Goal: Task Accomplishment & Management: Manage account settings

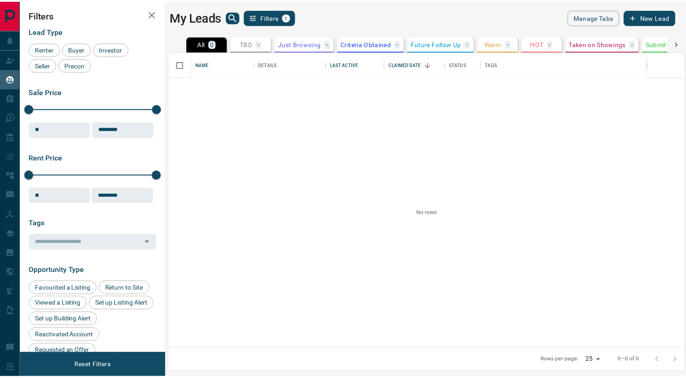
scroll to position [290, 514]
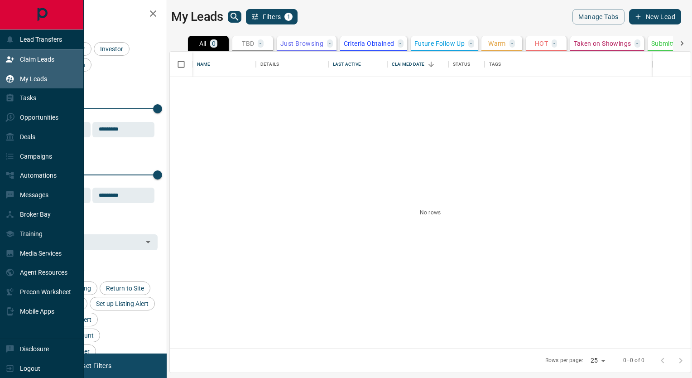
click at [33, 64] on div "Claim Leads" at bounding box center [29, 59] width 49 height 15
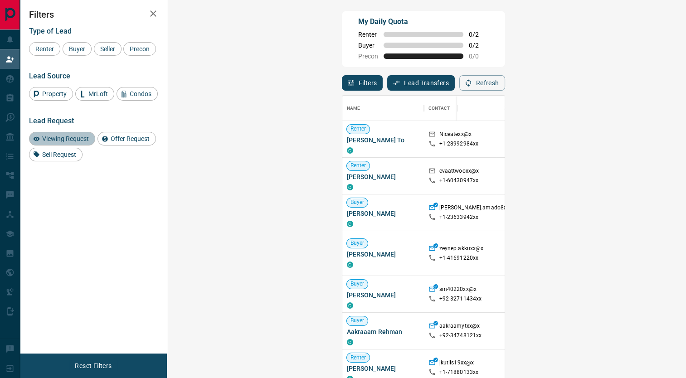
click at [66, 138] on span "Viewing Request" at bounding box center [65, 138] width 53 height 7
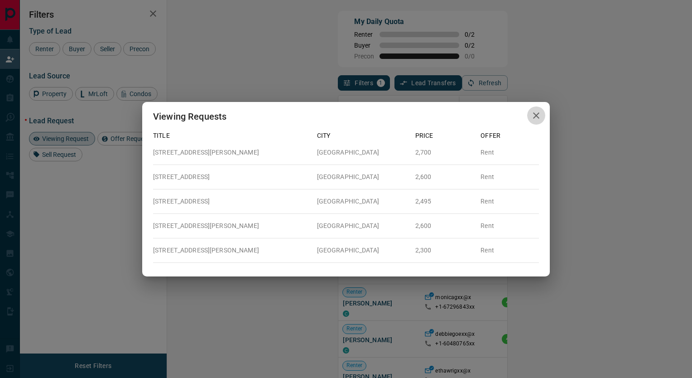
click at [538, 116] on icon "button" at bounding box center [536, 115] width 11 height 11
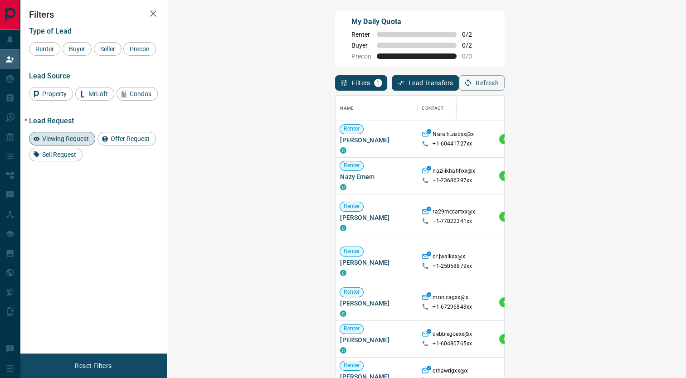
scroll to position [7, 7]
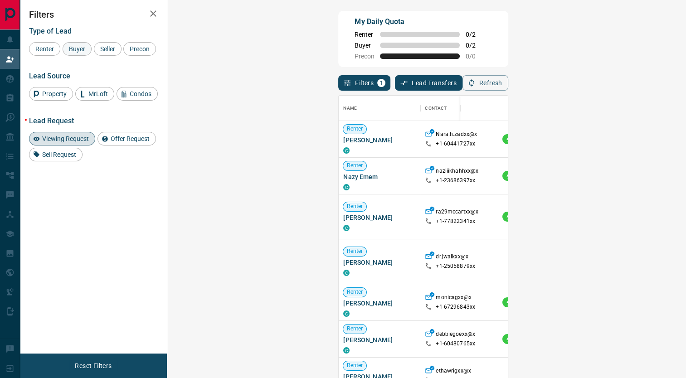
click at [80, 52] on span "Buyer" at bounding box center [77, 48] width 23 height 7
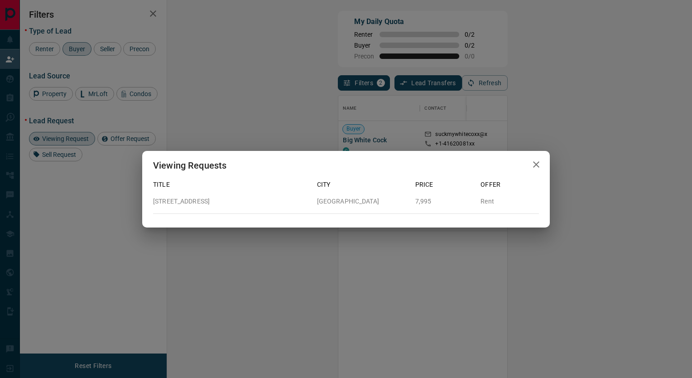
click at [543, 162] on button "button" at bounding box center [537, 164] width 18 height 19
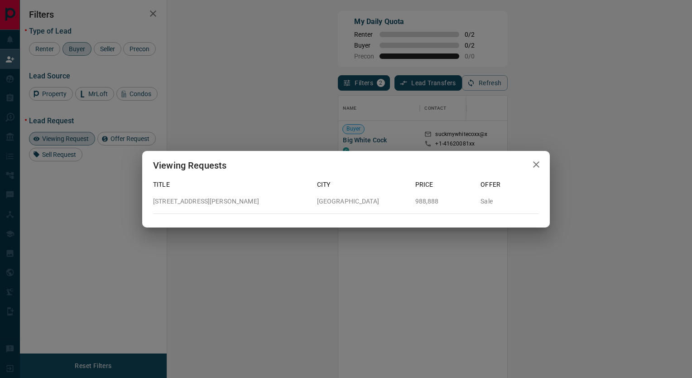
click at [543, 162] on button "button" at bounding box center [537, 164] width 18 height 19
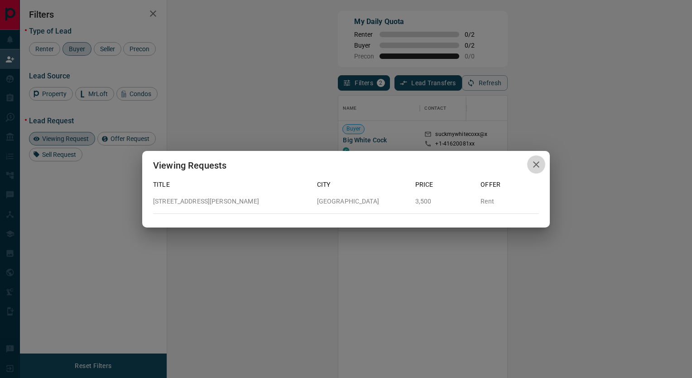
click at [531, 165] on icon "button" at bounding box center [536, 164] width 11 height 11
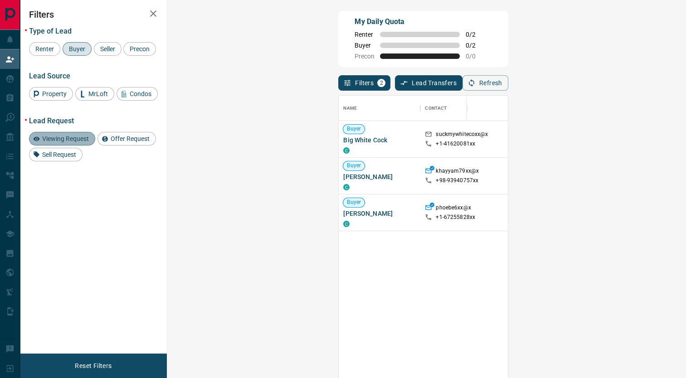
click at [69, 142] on span "Viewing Request" at bounding box center [65, 138] width 53 height 7
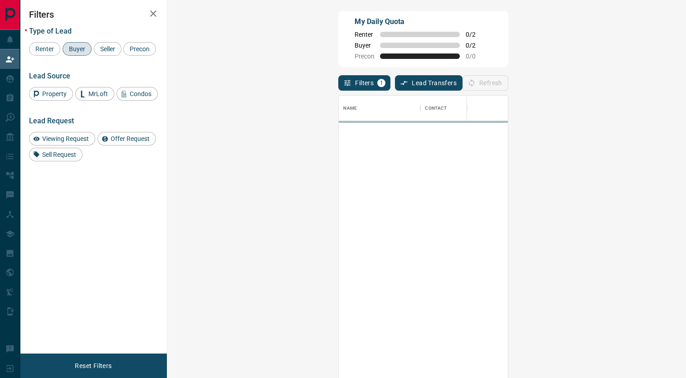
click at [79, 52] on span "Buyer" at bounding box center [77, 48] width 23 height 7
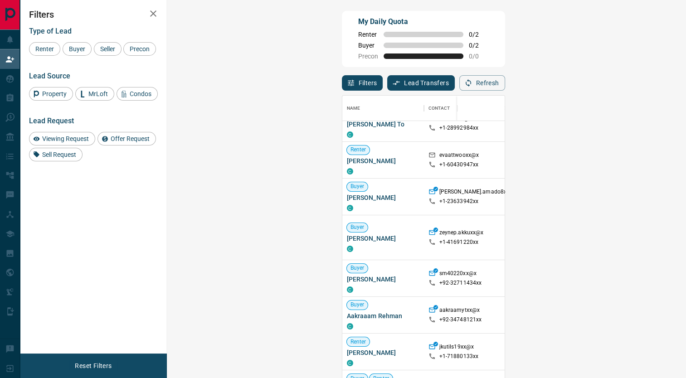
scroll to position [0, 0]
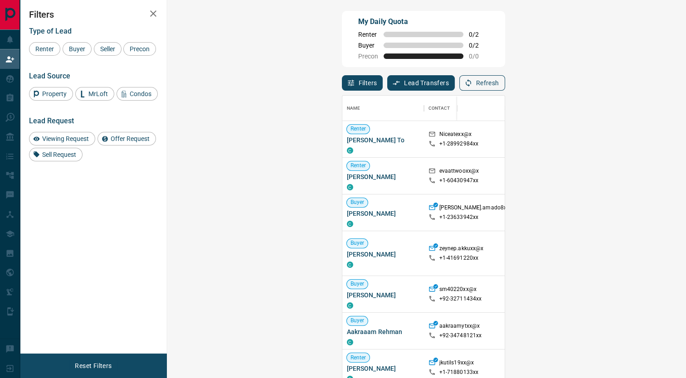
click at [505, 90] on button "Refresh" at bounding box center [482, 82] width 46 height 15
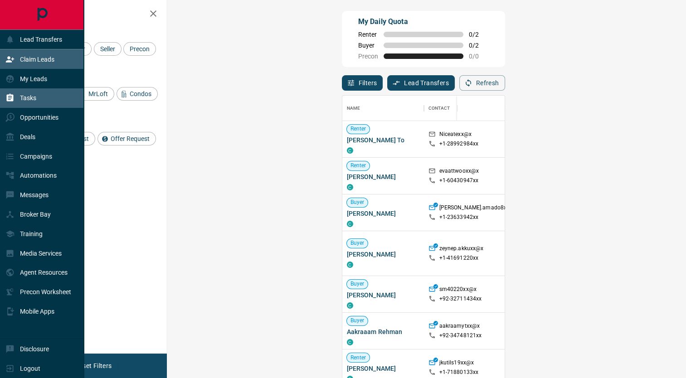
click at [50, 99] on div "Tasks" at bounding box center [42, 97] width 84 height 19
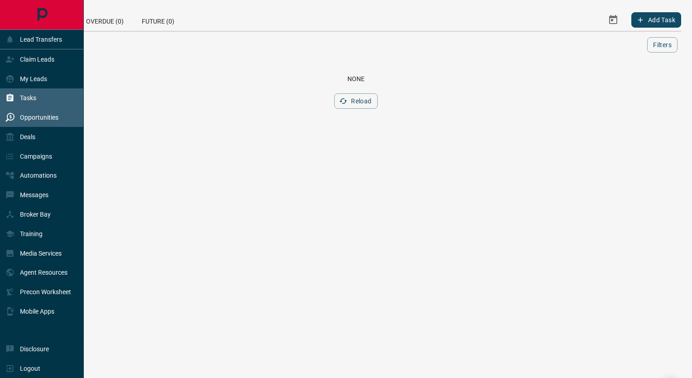
click at [14, 116] on icon at bounding box center [9, 117] width 9 height 9
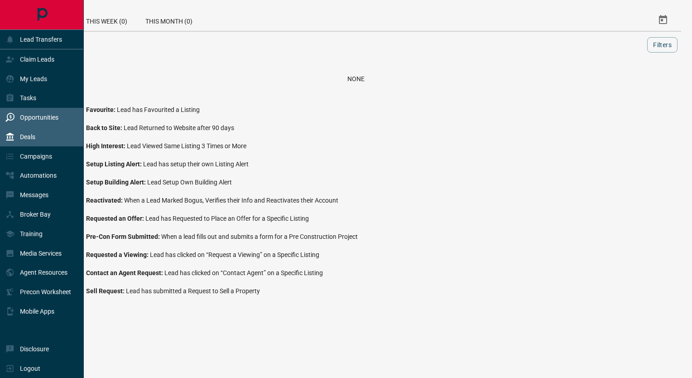
click at [35, 140] on div "Deals" at bounding box center [42, 136] width 84 height 19
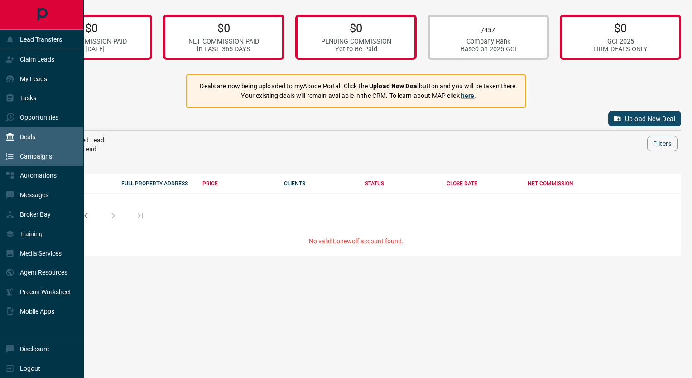
click at [14, 155] on icon at bounding box center [9, 156] width 9 height 9
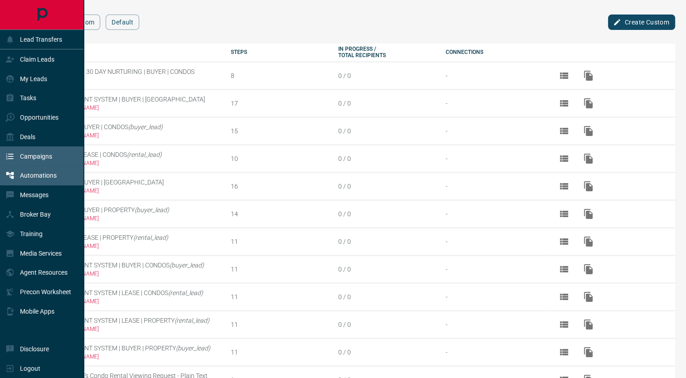
click at [7, 177] on icon at bounding box center [10, 175] width 8 height 7
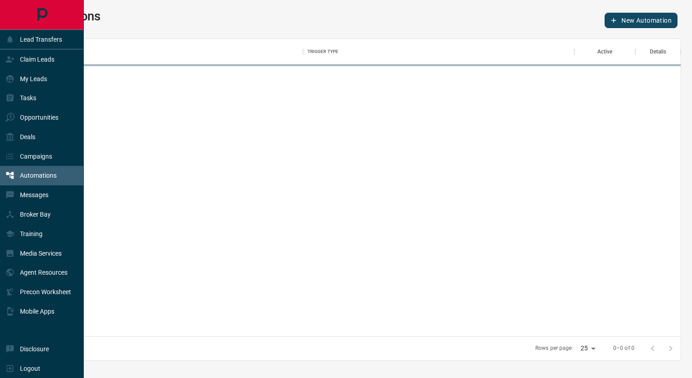
scroll to position [291, 643]
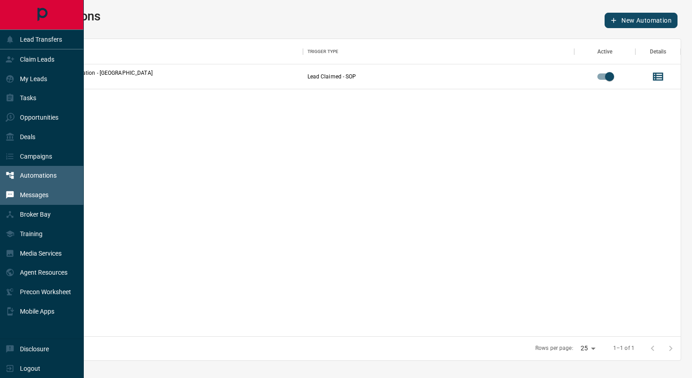
click at [53, 203] on div "Messages" at bounding box center [42, 194] width 84 height 19
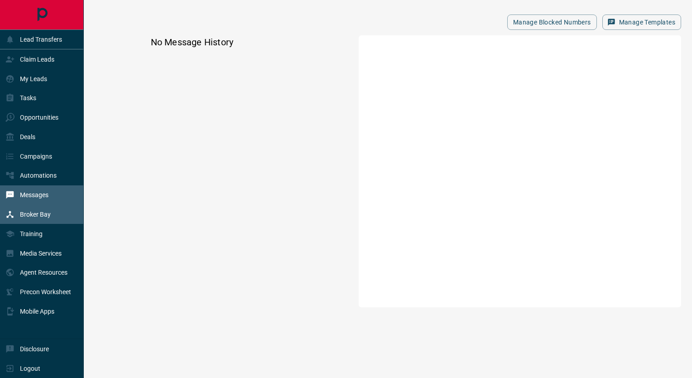
click at [24, 222] on div "Broker Bay" at bounding box center [27, 214] width 45 height 15
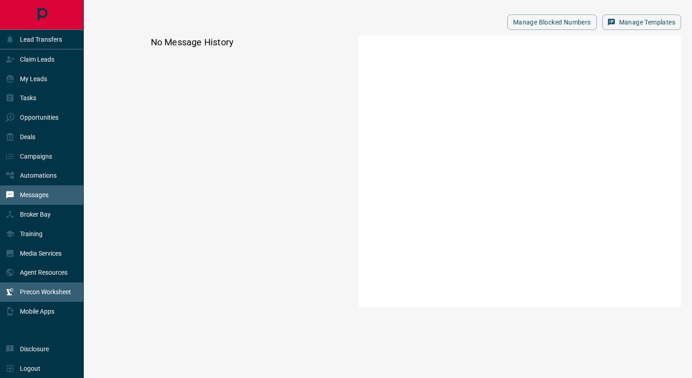
click at [40, 295] on p "Precon Worksheet" at bounding box center [45, 291] width 51 height 7
click at [51, 202] on div "Messages" at bounding box center [42, 194] width 84 height 19
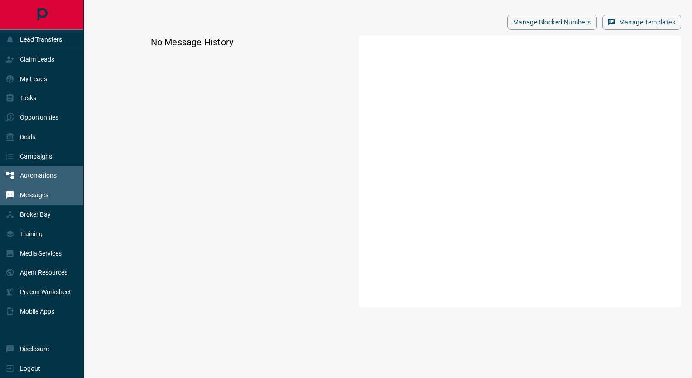
click at [46, 173] on div "Automations" at bounding box center [30, 175] width 51 height 15
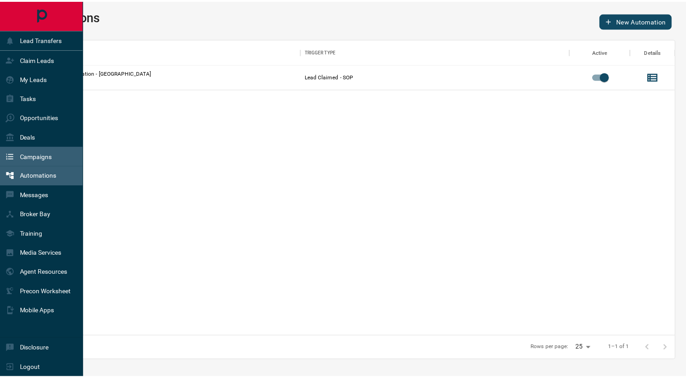
scroll to position [291, 643]
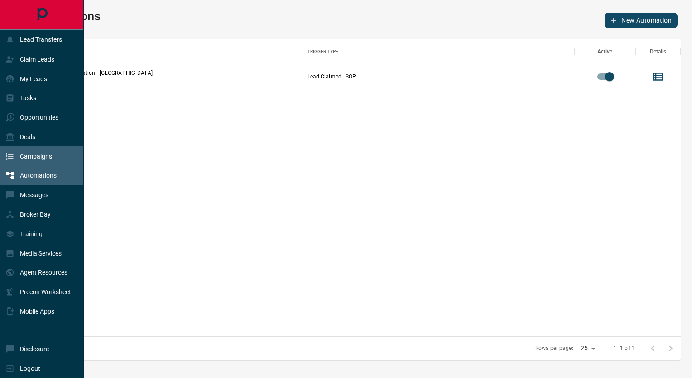
click at [45, 160] on p "Campaigns" at bounding box center [36, 156] width 32 height 7
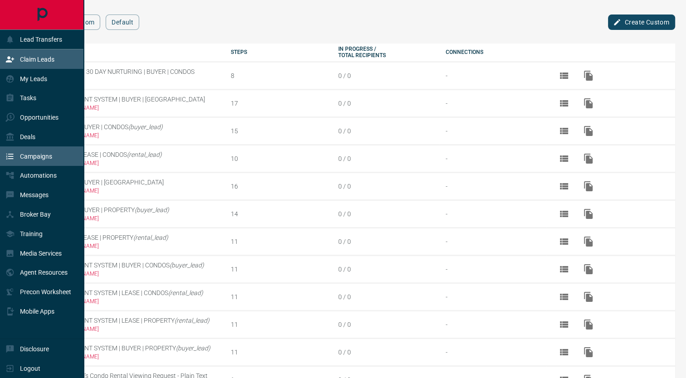
click at [40, 62] on p "Claim Leads" at bounding box center [37, 59] width 34 height 7
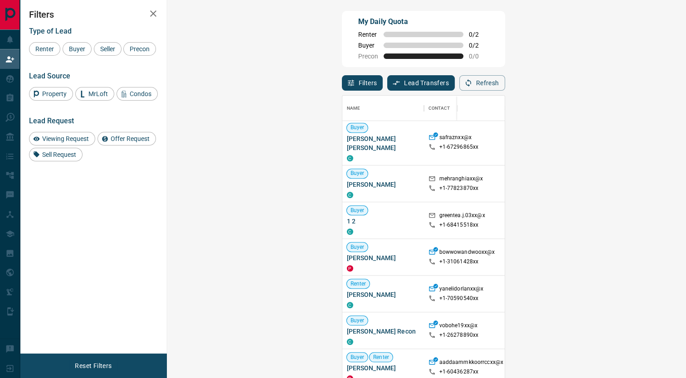
scroll to position [544, 0]
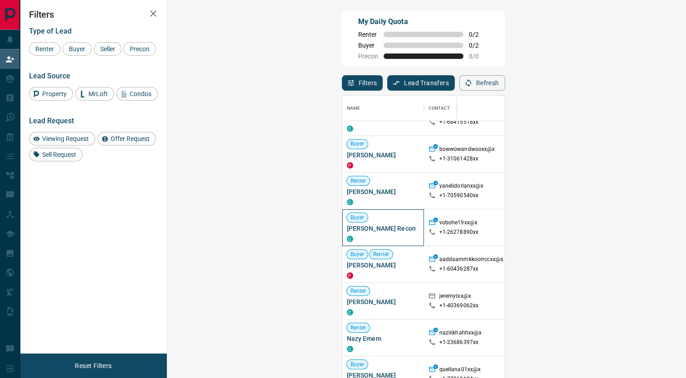
click at [347, 213] on div "Buyer" at bounding box center [383, 217] width 73 height 9
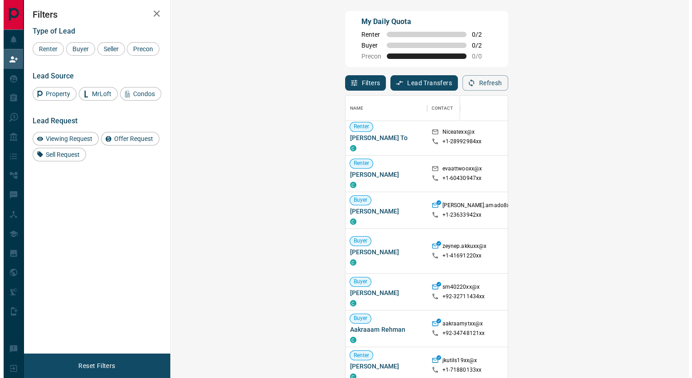
scroll to position [0, 0]
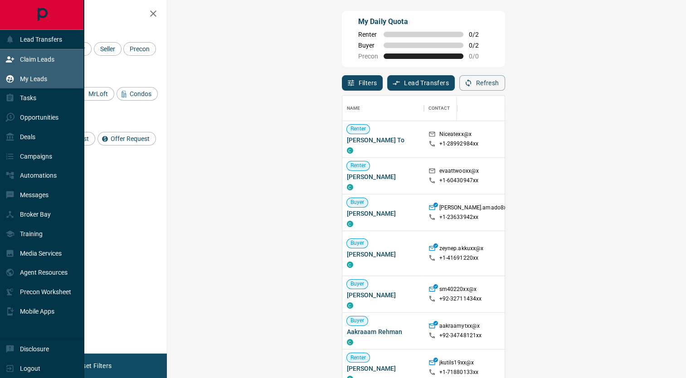
click at [34, 76] on p "My Leads" at bounding box center [33, 78] width 27 height 7
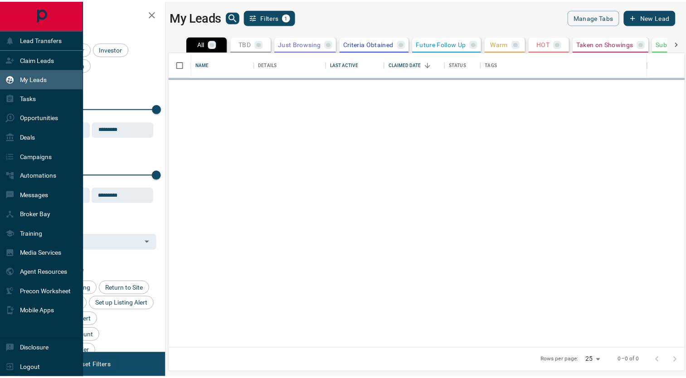
scroll to position [290, 514]
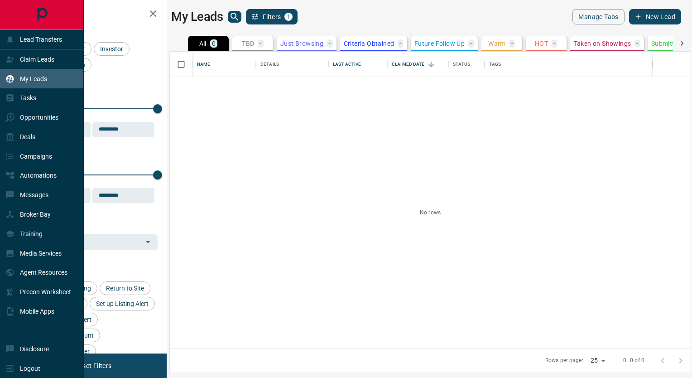
click at [30, 79] on p "My Leads" at bounding box center [33, 78] width 27 height 7
click at [29, 63] on p "Claim Leads" at bounding box center [37, 59] width 34 height 7
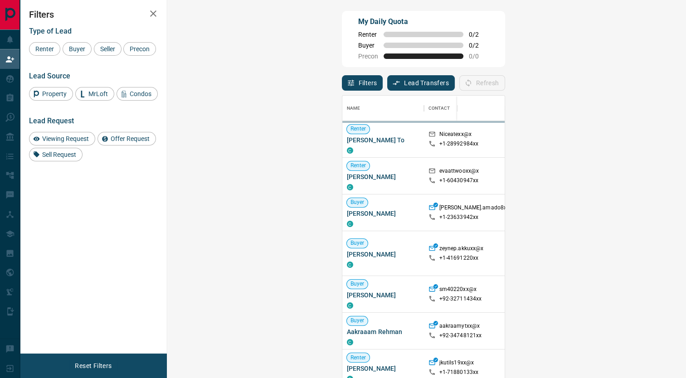
scroll to position [281, 492]
click at [83, 50] on span "Buyer" at bounding box center [77, 48] width 23 height 7
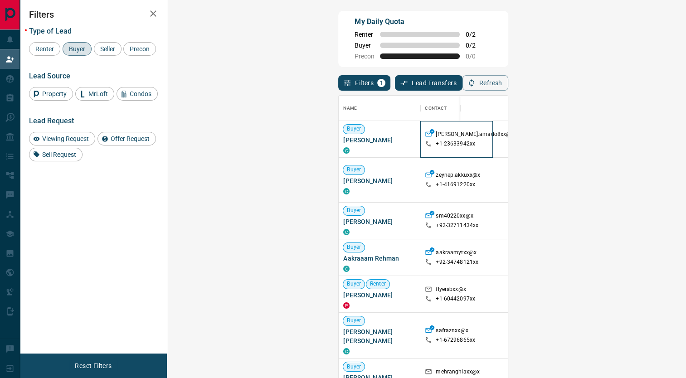
click at [430, 131] on icon at bounding box center [432, 131] width 5 height 5
click at [343, 135] on div "Buyer [PERSON_NAME]" at bounding box center [379, 139] width 73 height 29
click at [425, 136] on icon at bounding box center [428, 134] width 7 height 7
click at [508, 85] on button "Refresh" at bounding box center [485, 82] width 46 height 15
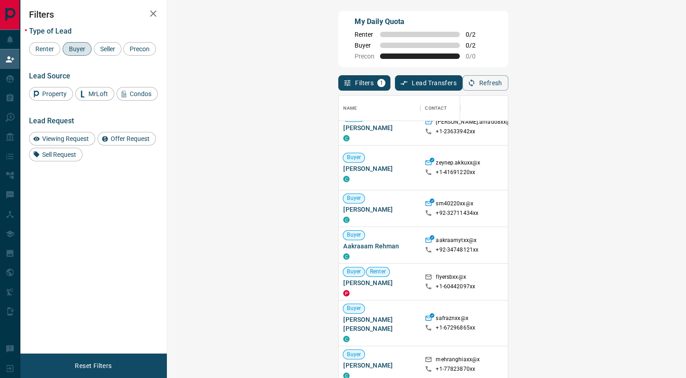
scroll to position [0, 0]
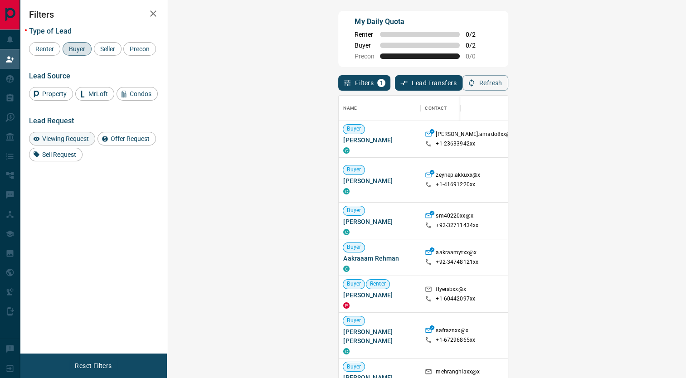
click at [54, 138] on span "Viewing Request" at bounding box center [65, 138] width 53 height 7
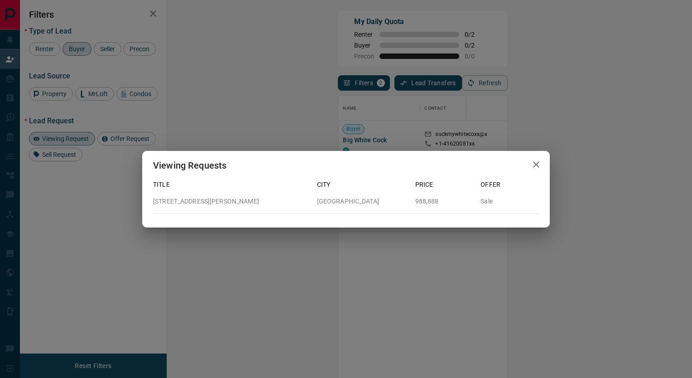
click at [542, 166] on button "button" at bounding box center [537, 164] width 18 height 19
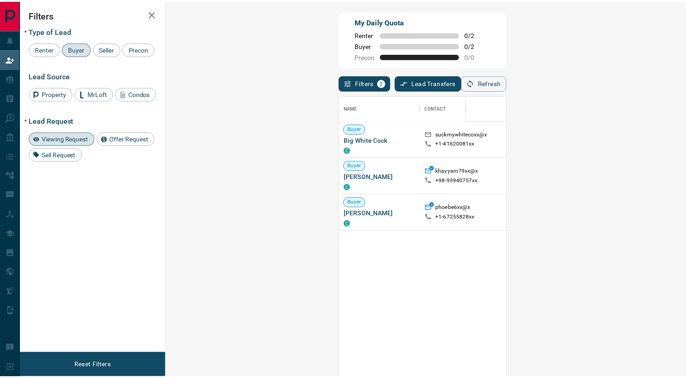
scroll to position [7, 7]
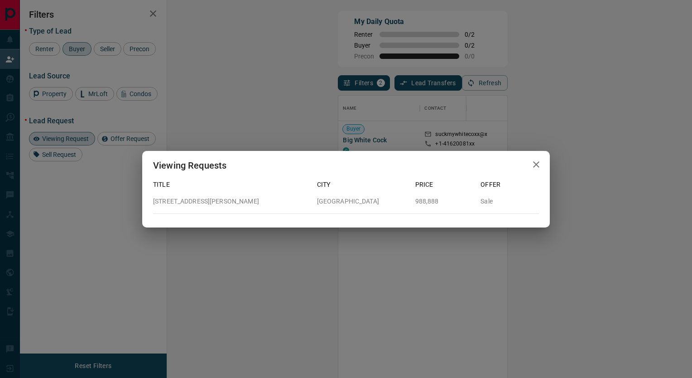
click at [532, 167] on icon "button" at bounding box center [536, 164] width 11 height 11
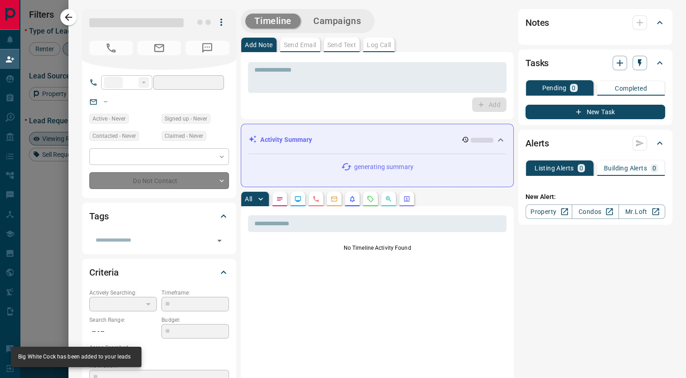
type input "**"
type input "**********"
type input "**"
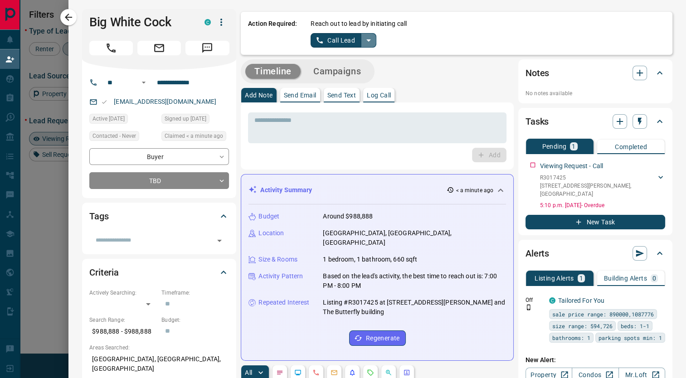
click at [363, 44] on icon "split button" at bounding box center [368, 40] width 11 height 11
click at [347, 69] on li "Log Manual Call" at bounding box center [342, 72] width 55 height 14
click at [345, 37] on button "Log Manual Call" at bounding box center [340, 40] width 60 height 15
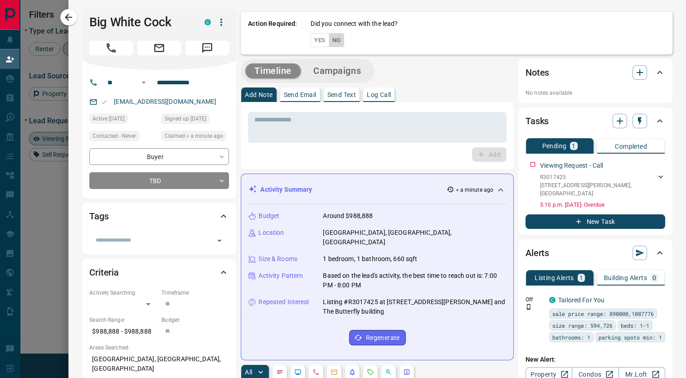
click at [329, 43] on button "No" at bounding box center [337, 40] width 16 height 14
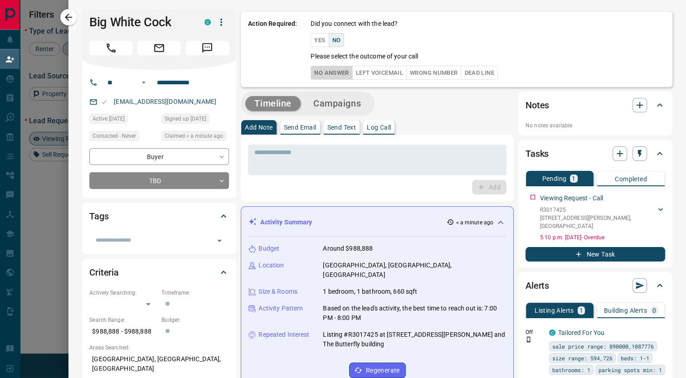
click at [330, 70] on button "No Answer" at bounding box center [331, 73] width 42 height 14
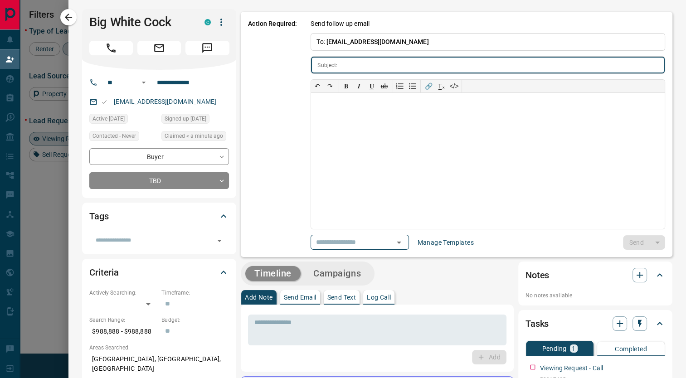
type input "**********"
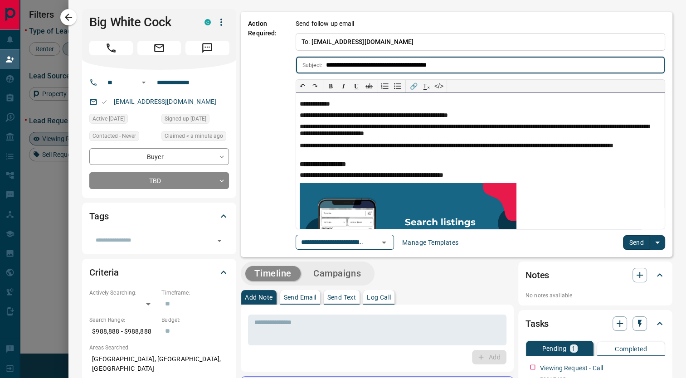
click at [325, 104] on p "**********" at bounding box center [477, 105] width 354 height 8
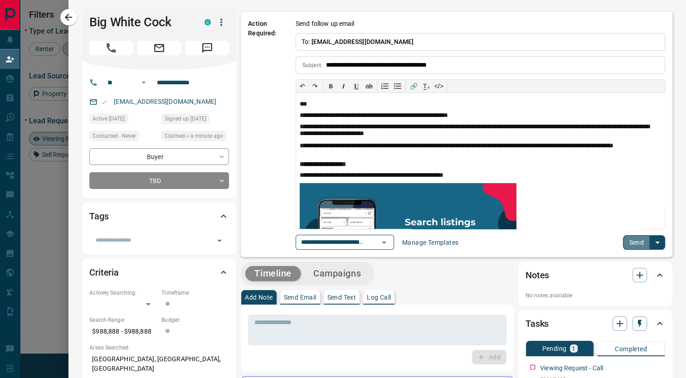
click at [625, 241] on button "Send" at bounding box center [636, 242] width 27 height 15
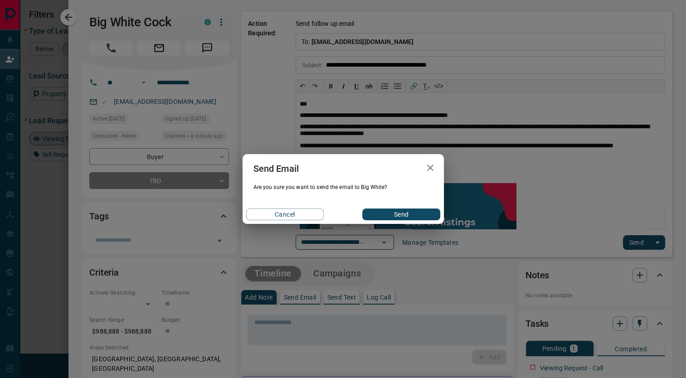
click at [381, 216] on button "Send" at bounding box center [400, 214] width 77 height 12
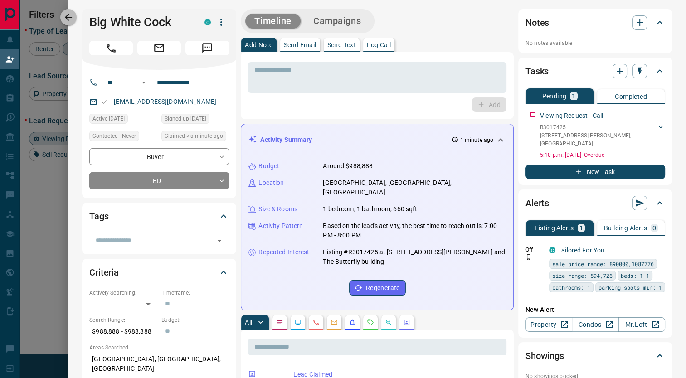
drag, startPoint x: 66, startPoint y: 20, endPoint x: 78, endPoint y: 26, distance: 13.8
click at [66, 19] on icon "button" at bounding box center [68, 17] width 11 height 11
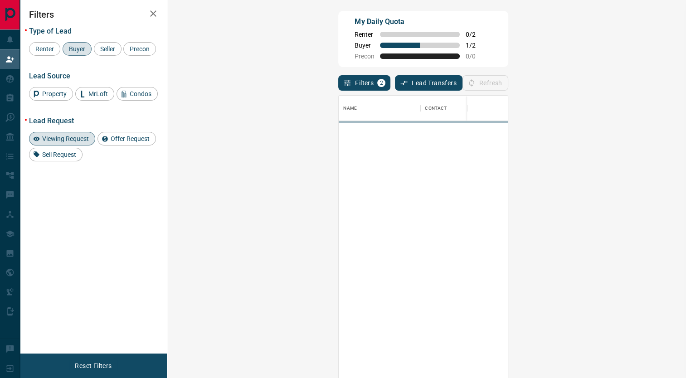
scroll to position [281, 492]
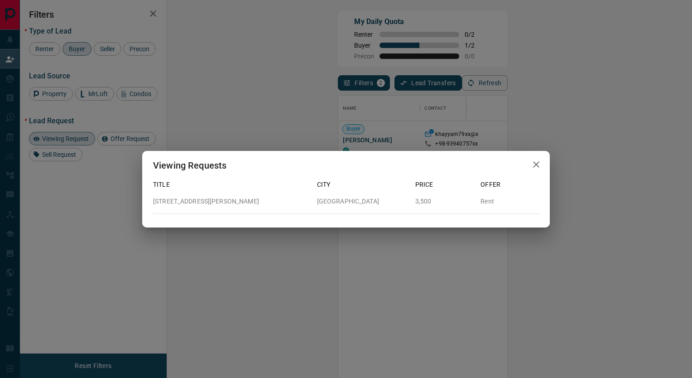
click at [539, 164] on icon "button" at bounding box center [536, 164] width 11 height 11
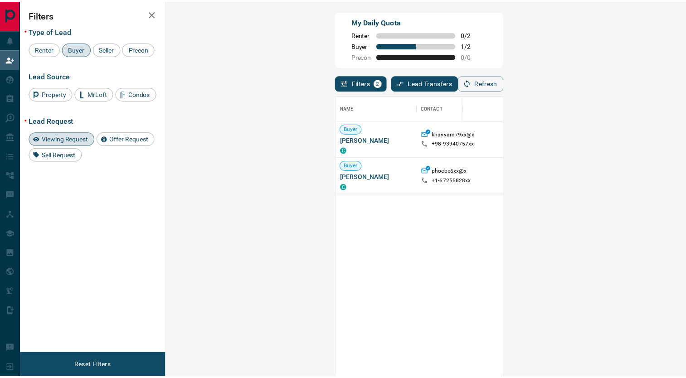
scroll to position [7, 7]
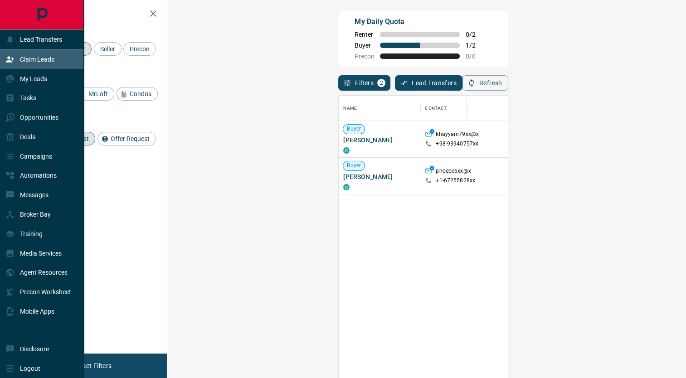
click at [8, 64] on icon at bounding box center [9, 59] width 9 height 9
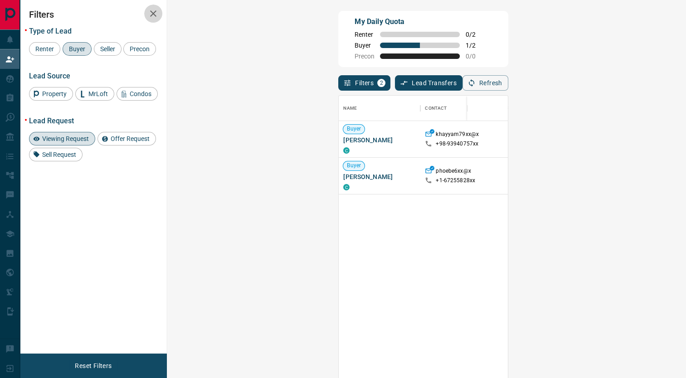
click at [150, 19] on button "button" at bounding box center [153, 14] width 18 height 18
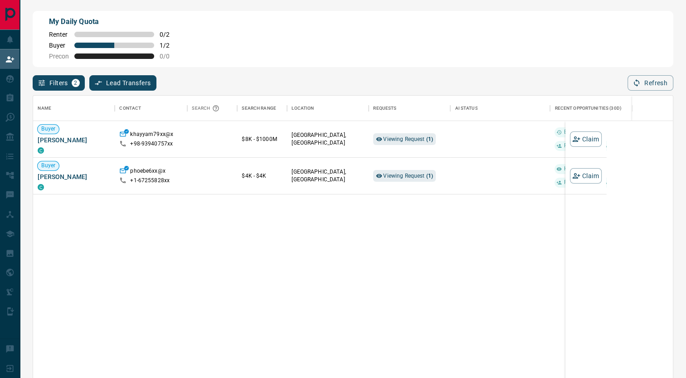
scroll to position [281, 633]
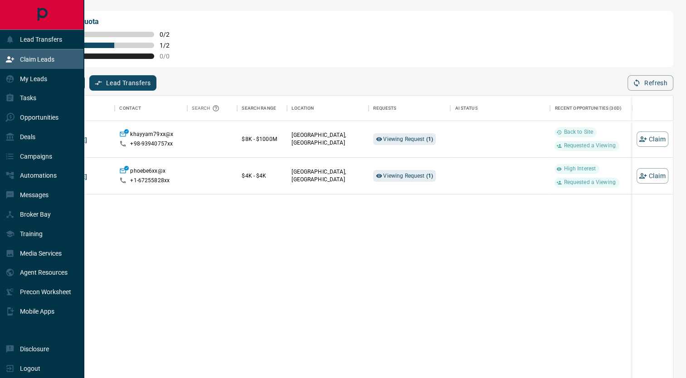
click at [19, 61] on div "Claim Leads" at bounding box center [29, 59] width 49 height 15
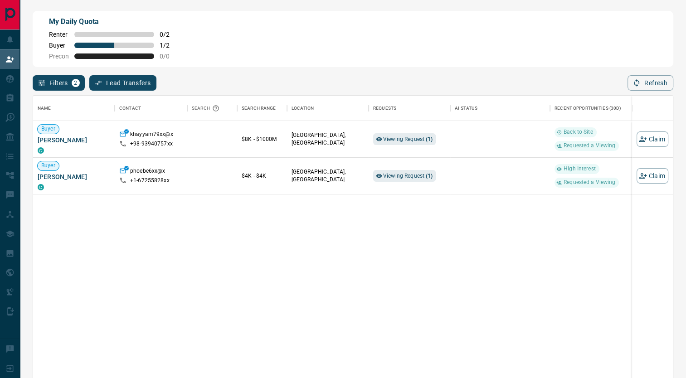
click at [76, 91] on div "My Daily Quota Renter 0 / 2 Buyer 1 / 2 Precon 0 / 0 Filters 2 Lead Transfers 0…" at bounding box center [353, 160] width 644 height 302
click at [76, 88] on button "Filters 2" at bounding box center [59, 82] width 52 height 15
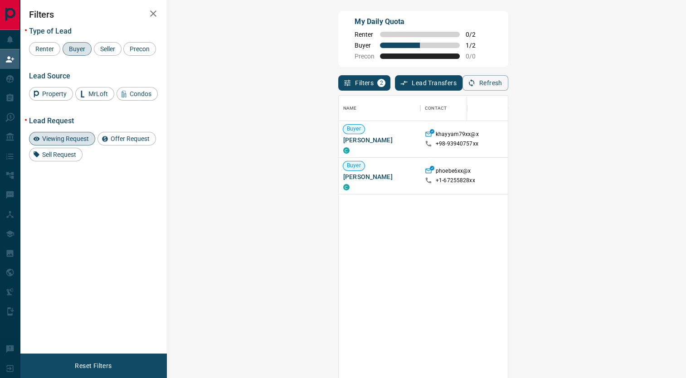
scroll to position [281, 492]
click at [74, 135] on span "Viewing Request" at bounding box center [65, 138] width 53 height 7
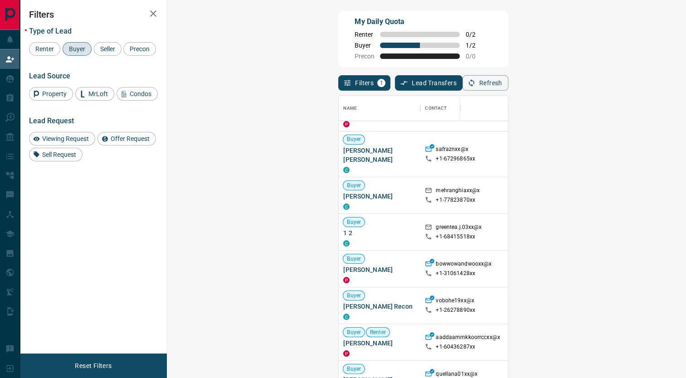
scroll to position [0, 0]
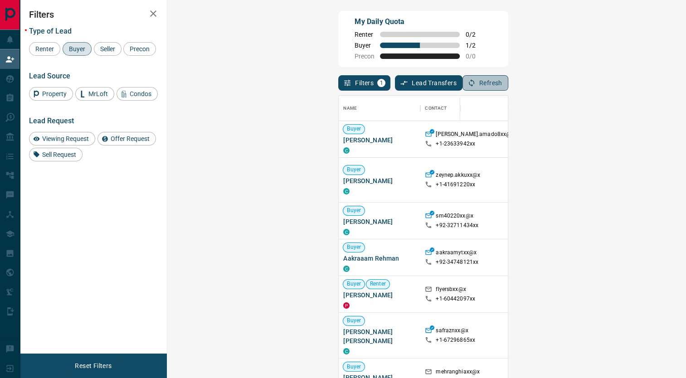
click at [475, 84] on icon "button" at bounding box center [471, 83] width 8 height 8
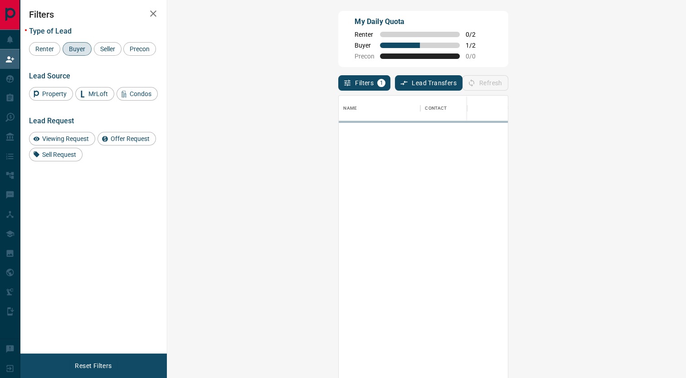
scroll to position [281, 492]
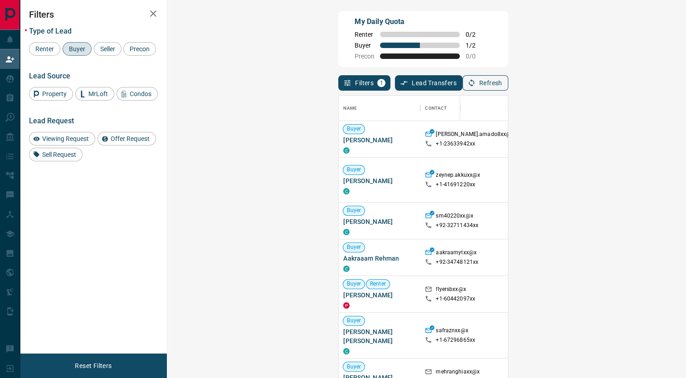
click at [508, 82] on button "Refresh" at bounding box center [485, 82] width 46 height 15
click at [77, 136] on span "Viewing Request" at bounding box center [65, 138] width 53 height 7
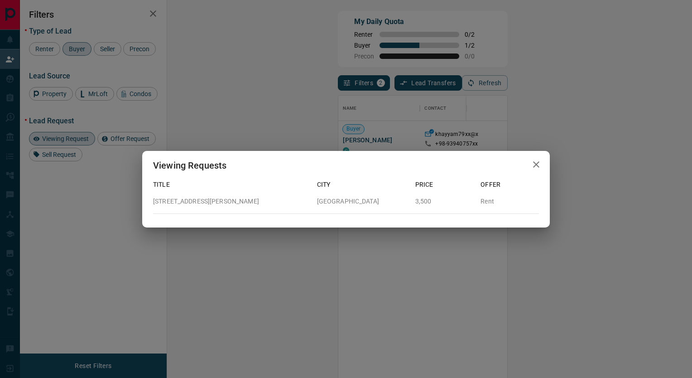
click at [531, 162] on icon "button" at bounding box center [536, 164] width 11 height 11
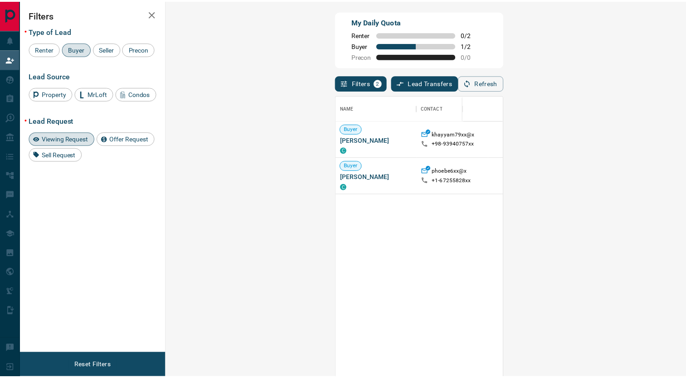
scroll to position [7, 7]
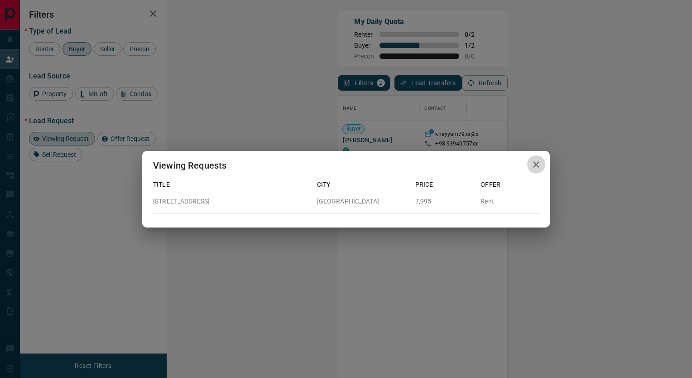
click at [536, 162] on icon "button" at bounding box center [536, 164] width 11 height 11
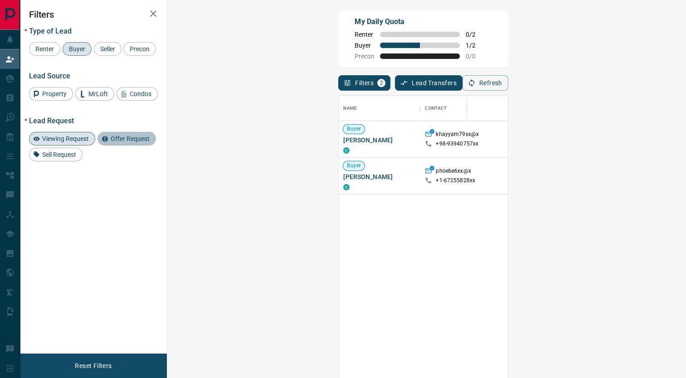
click at [123, 142] on span "Offer Request" at bounding box center [129, 138] width 45 height 7
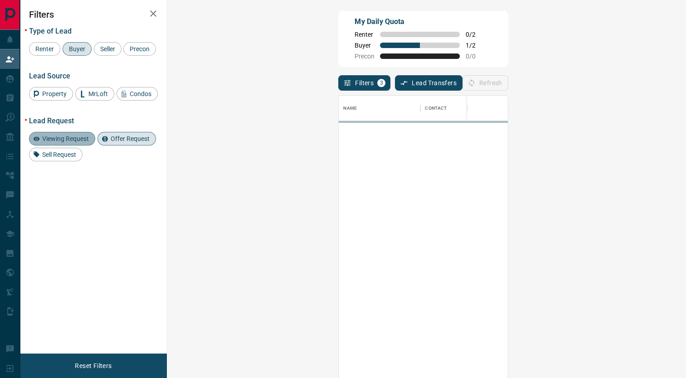
click at [73, 133] on div "Viewing Request" at bounding box center [62, 139] width 66 height 14
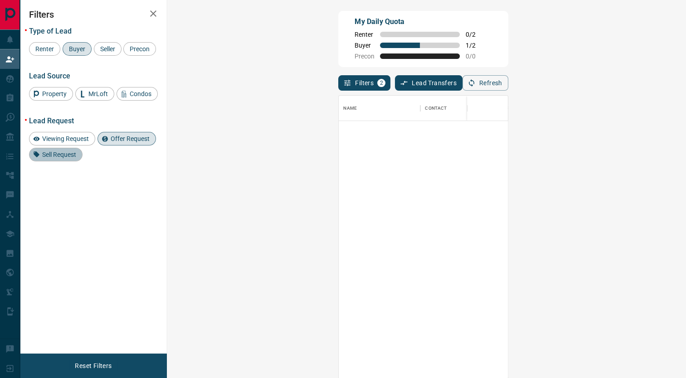
click at [68, 155] on span "Sell Request" at bounding box center [59, 154] width 40 height 7
click at [119, 138] on span "Offer Request" at bounding box center [129, 138] width 45 height 7
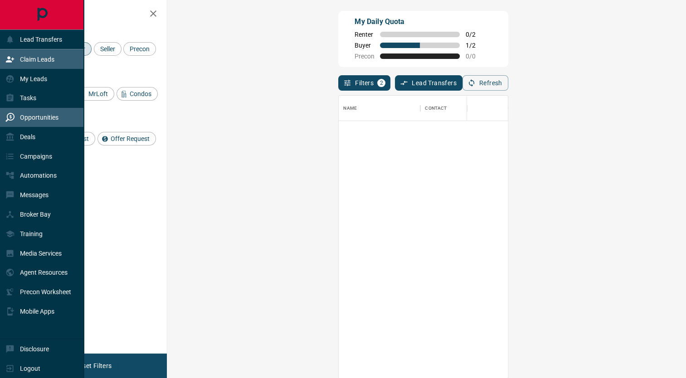
click at [36, 122] on div "Opportunities" at bounding box center [31, 117] width 53 height 15
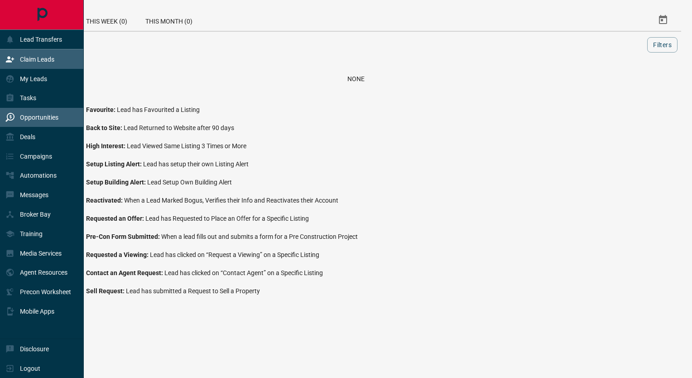
click at [47, 66] on div "Claim Leads" at bounding box center [29, 59] width 49 height 15
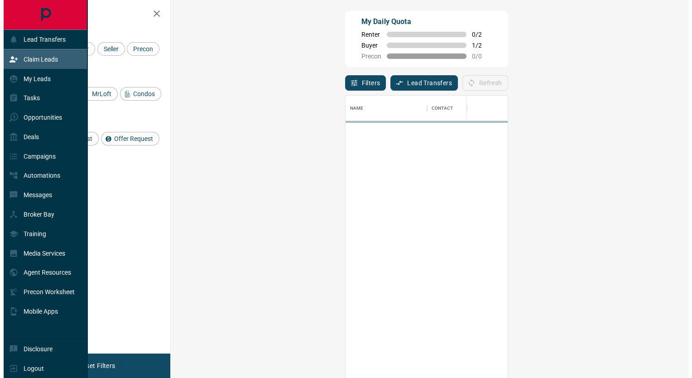
scroll to position [281, 492]
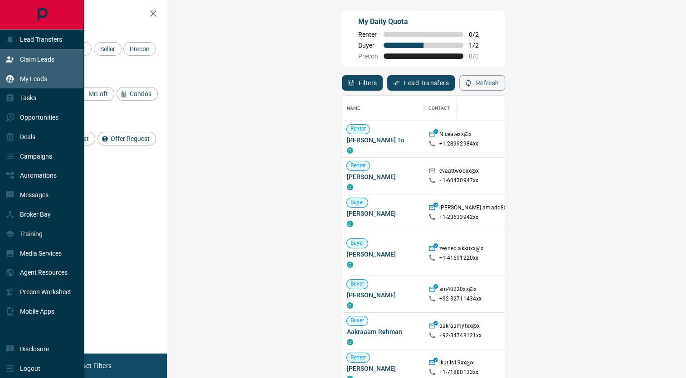
click at [14, 80] on icon at bounding box center [9, 78] width 9 height 9
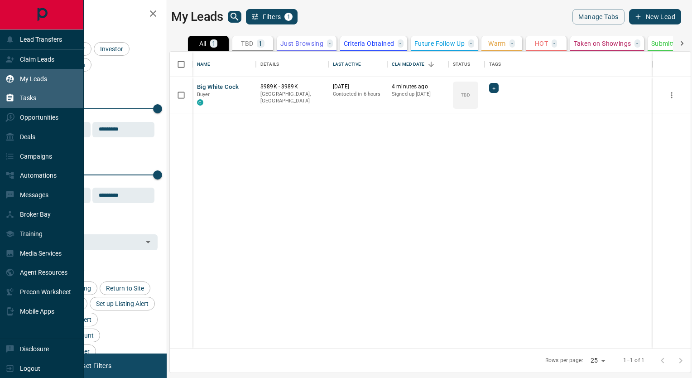
scroll to position [290, 514]
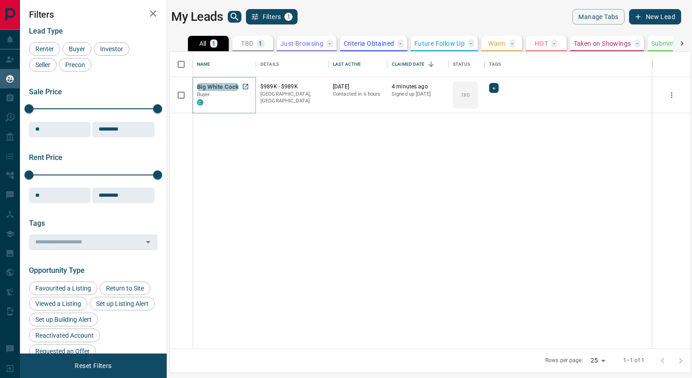
click at [208, 84] on button "Big White Cock" at bounding box center [218, 87] width 42 height 9
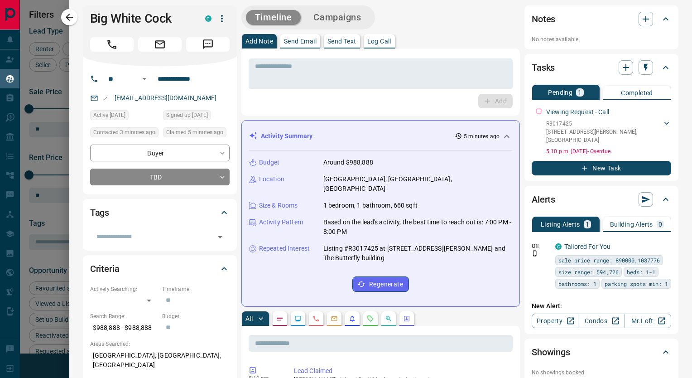
scroll to position [0, 0]
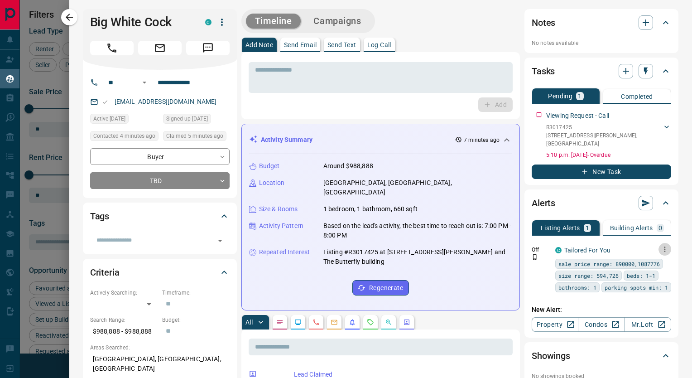
click at [662, 245] on icon "button" at bounding box center [665, 249] width 8 height 8
click at [652, 276] on li "Edit" at bounding box center [645, 272] width 40 height 15
click at [639, 273] on link "Edit" at bounding box center [642, 272] width 20 height 9
click at [642, 275] on link "Edit" at bounding box center [642, 272] width 20 height 9
click at [569, 242] on div at bounding box center [346, 189] width 692 height 378
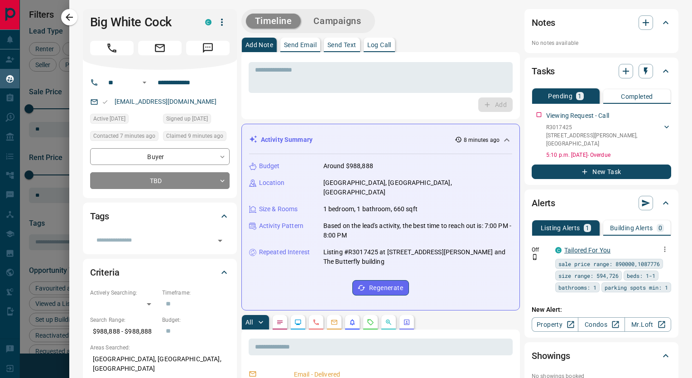
click at [570, 247] on link "Tailored For You" at bounding box center [588, 250] width 46 height 7
click at [661, 245] on icon "button" at bounding box center [665, 249] width 8 height 8
click at [649, 271] on link "Edit" at bounding box center [642, 272] width 20 height 9
click at [68, 19] on div at bounding box center [346, 189] width 692 height 378
click at [70, 19] on icon "button" at bounding box center [69, 17] width 11 height 11
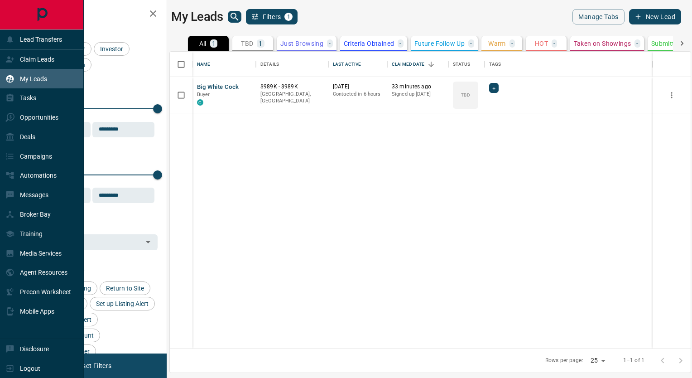
click at [35, 17] on icon "Main Page" at bounding box center [42, 15] width 20 height 20
click at [22, 15] on div at bounding box center [41, 14] width 83 height 29
click at [49, 15] on icon "Main Page" at bounding box center [42, 15] width 20 height 20
click at [24, 159] on p "Campaigns" at bounding box center [36, 156] width 32 height 7
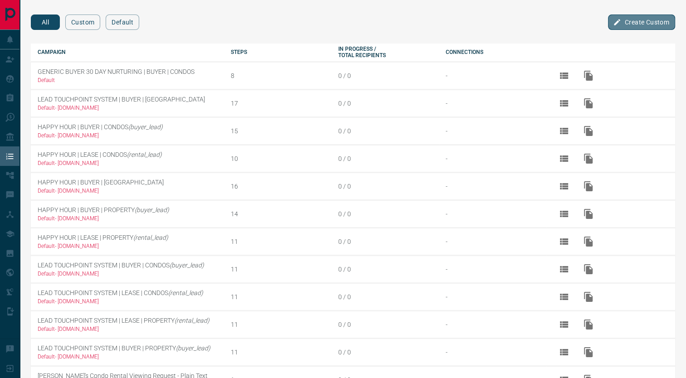
click at [633, 23] on button "Create Custom" at bounding box center [641, 22] width 67 height 15
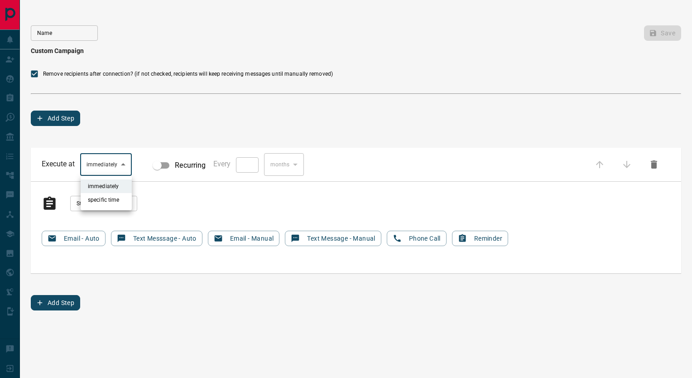
click at [113, 164] on body "**********" at bounding box center [346, 160] width 692 height 320
click at [113, 197] on li "specific time" at bounding box center [106, 200] width 51 height 14
type input "****"
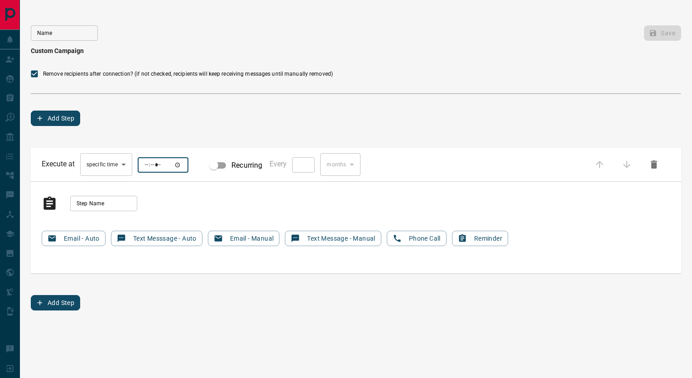
click at [181, 167] on input "*****" at bounding box center [163, 164] width 51 height 15
click at [196, 137] on div "Remove recipients after connection? (if not checked, recipients will keep recei…" at bounding box center [356, 182] width 651 height 256
click at [95, 200] on input "Step Name" at bounding box center [103, 203] width 67 height 15
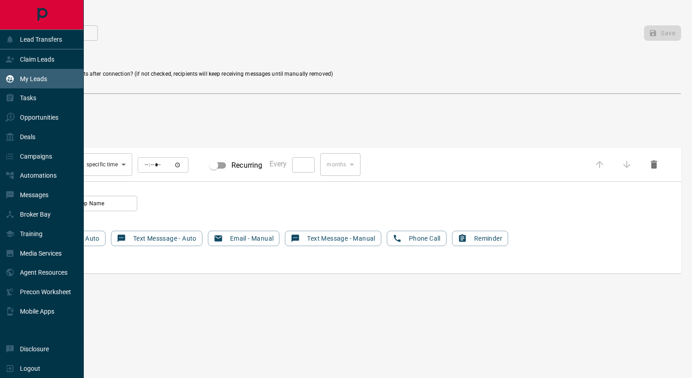
click at [29, 81] on p "My Leads" at bounding box center [33, 78] width 27 height 7
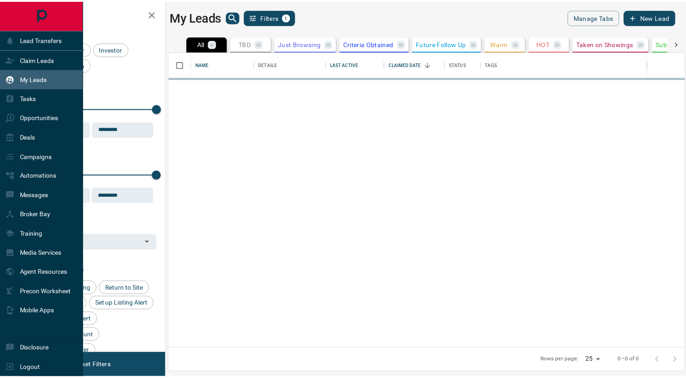
scroll to position [290, 514]
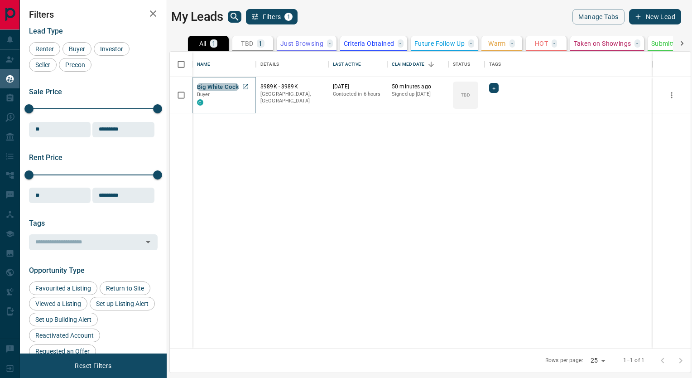
click at [225, 86] on button "Big White Cock" at bounding box center [218, 87] width 42 height 9
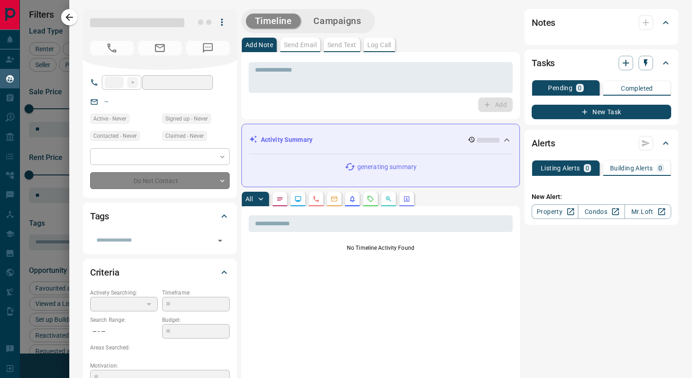
type input "**"
type input "**********"
type input "**"
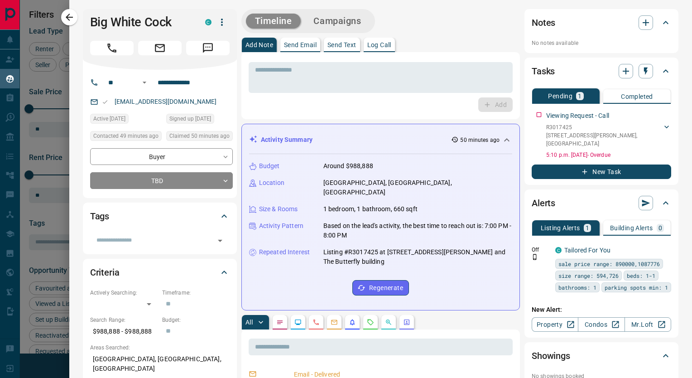
click at [611, 165] on button "New Task" at bounding box center [602, 172] width 140 height 15
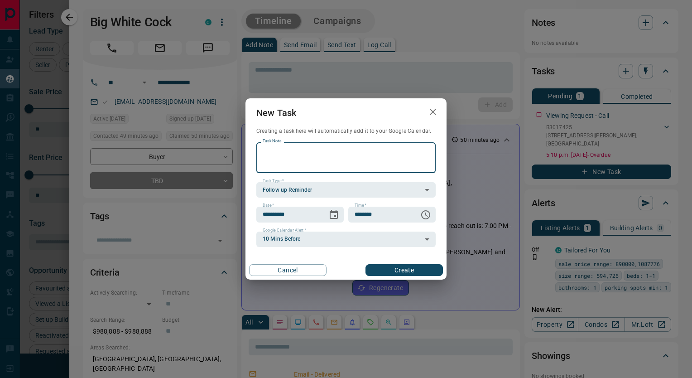
click at [433, 115] on icon "button" at bounding box center [433, 112] width 11 height 11
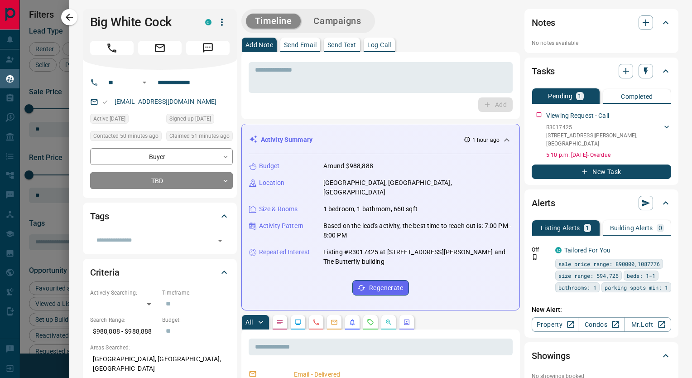
click at [71, 20] on icon "button" at bounding box center [69, 17] width 11 height 11
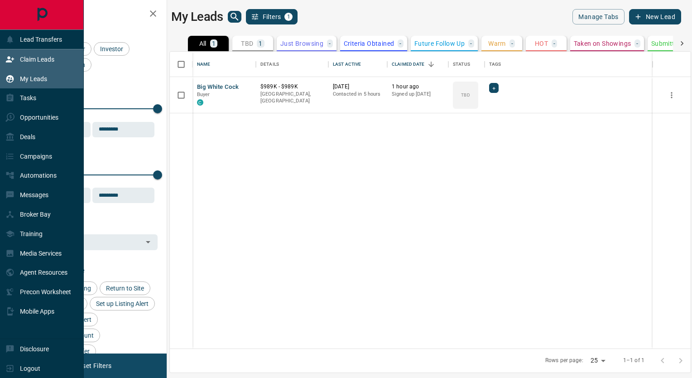
click at [9, 60] on icon at bounding box center [9, 59] width 9 height 9
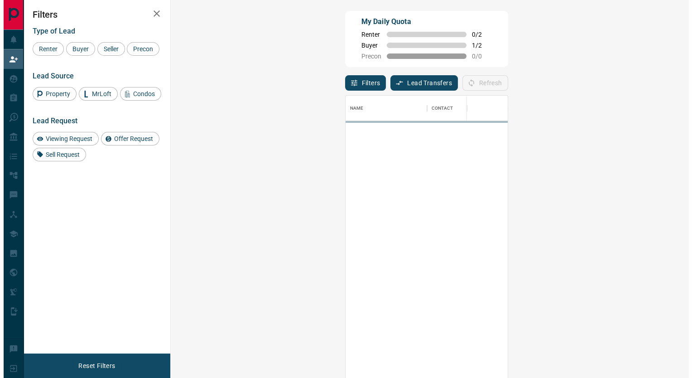
scroll to position [281, 492]
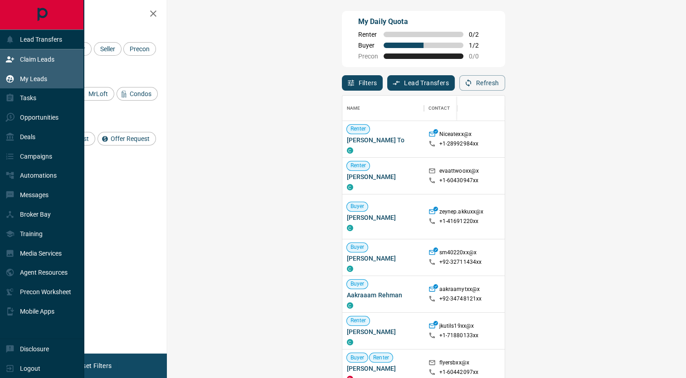
click at [17, 84] on div "My Leads" at bounding box center [26, 78] width 42 height 15
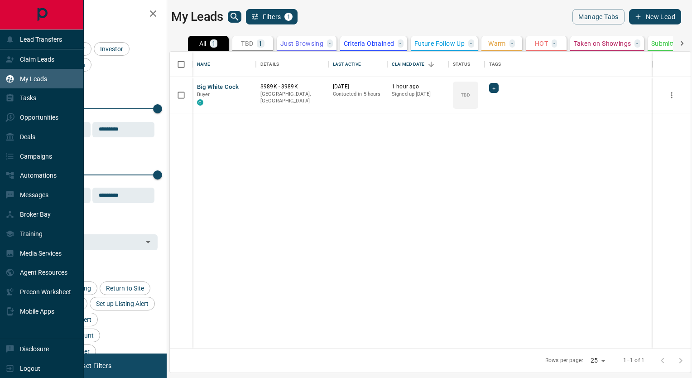
scroll to position [290, 514]
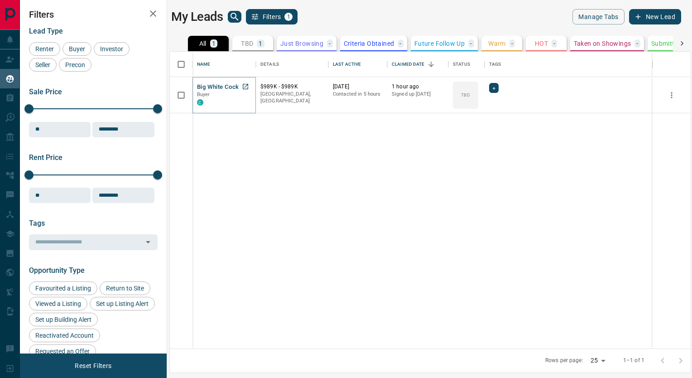
click at [225, 85] on button "Big White Cock" at bounding box center [218, 87] width 42 height 9
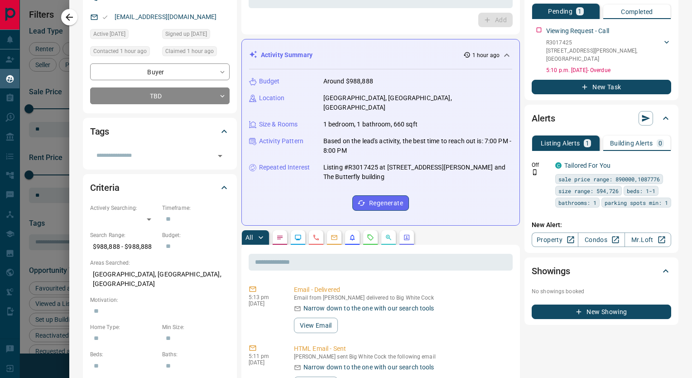
scroll to position [91, 0]
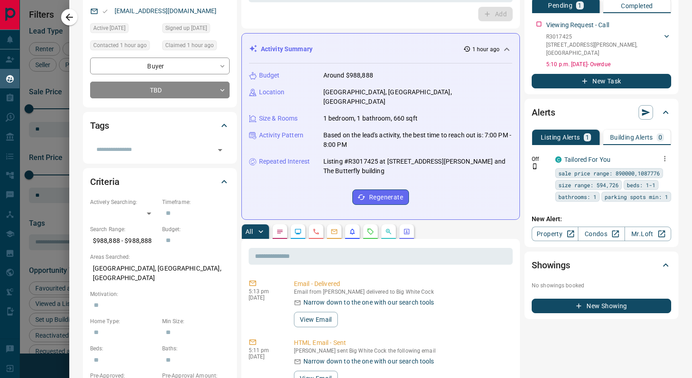
click at [661, 155] on icon "button" at bounding box center [665, 159] width 8 height 8
click at [632, 185] on link "Edit" at bounding box center [642, 181] width 20 height 9
click at [558, 203] on div at bounding box center [346, 189] width 692 height 378
click at [589, 227] on link "Condos" at bounding box center [601, 234] width 47 height 15
click at [610, 130] on button "Building Alerts 0" at bounding box center [638, 137] width 68 height 15
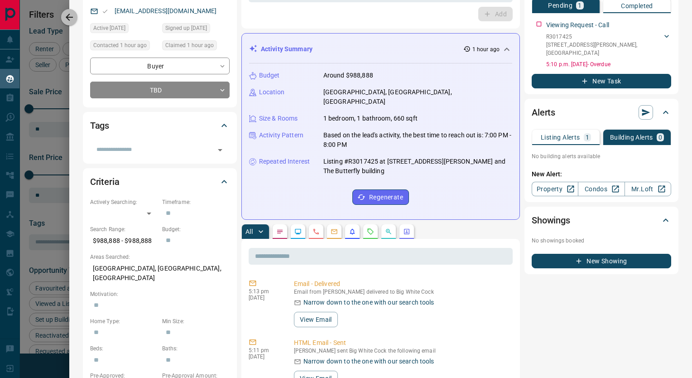
drag, startPoint x: 71, startPoint y: 16, endPoint x: 15, endPoint y: 16, distance: 56.2
click at [71, 15] on icon "button" at bounding box center [69, 17] width 11 height 11
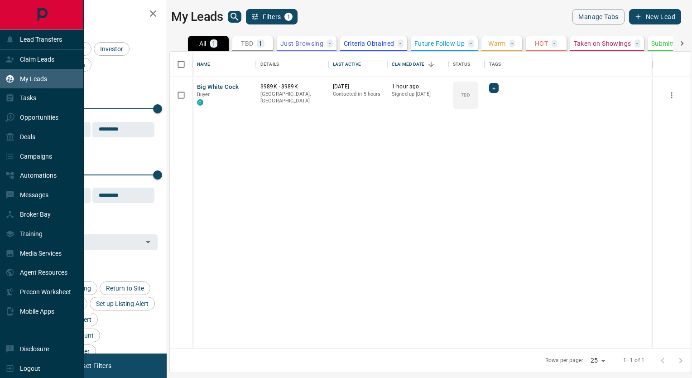
click at [32, 17] on icon "Main Page" at bounding box center [42, 15] width 20 height 20
click at [16, 171] on div "Automations" at bounding box center [30, 175] width 51 height 15
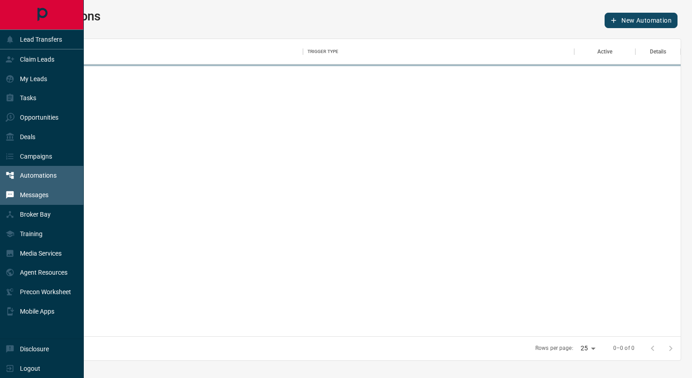
scroll to position [291, 643]
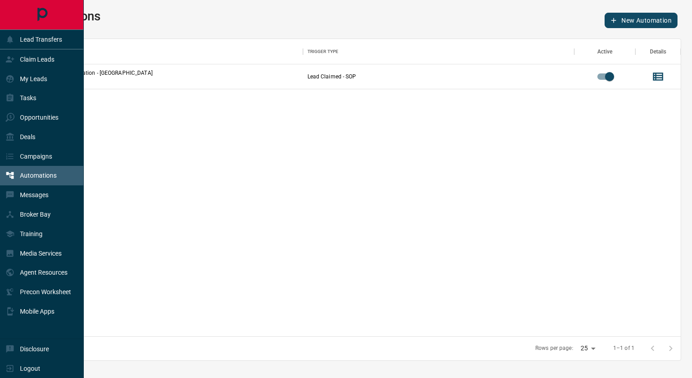
click at [19, 13] on div at bounding box center [41, 14] width 83 height 29
click at [42, 10] on icon "Main Page" at bounding box center [42, 15] width 20 height 20
click at [56, 276] on p "Agent Resources" at bounding box center [44, 272] width 48 height 7
